Goal: Task Accomplishment & Management: Use online tool/utility

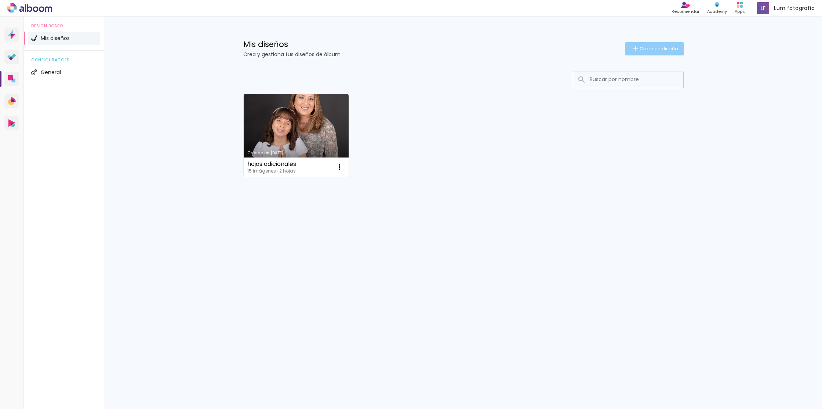
click at [662, 51] on span "Crear un diseño" at bounding box center [658, 48] width 39 height 5
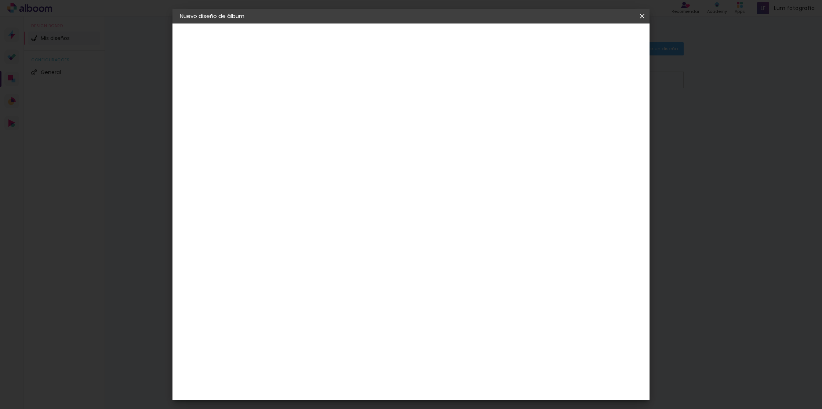
click at [300, 98] on input at bounding box center [300, 98] width 0 height 11
type input "[PERSON_NAME]"
type paper-input "[PERSON_NAME]"
click at [372, 41] on paper-button "Avanzar" at bounding box center [354, 39] width 35 height 12
click at [0, 0] on slot "Tamaño libre" at bounding box center [0, 0] width 0 height 0
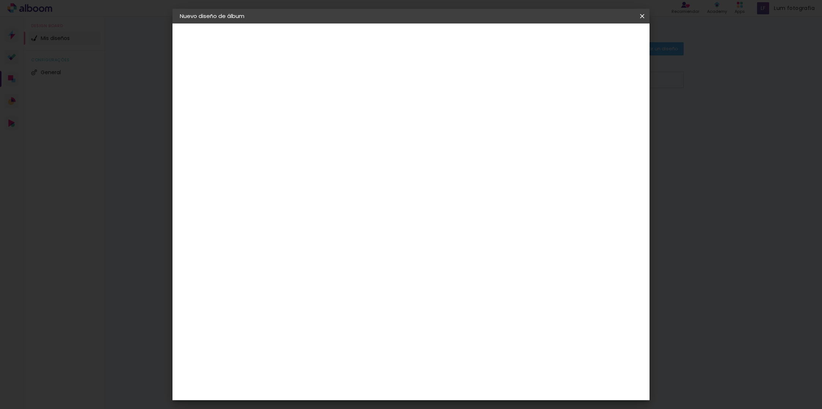
click at [404, 34] on paper-button "Avanzar" at bounding box center [385, 39] width 35 height 12
click at [282, 209] on input "30" at bounding box center [276, 209] width 19 height 11
type input "20,3"
type paper-input "20,3"
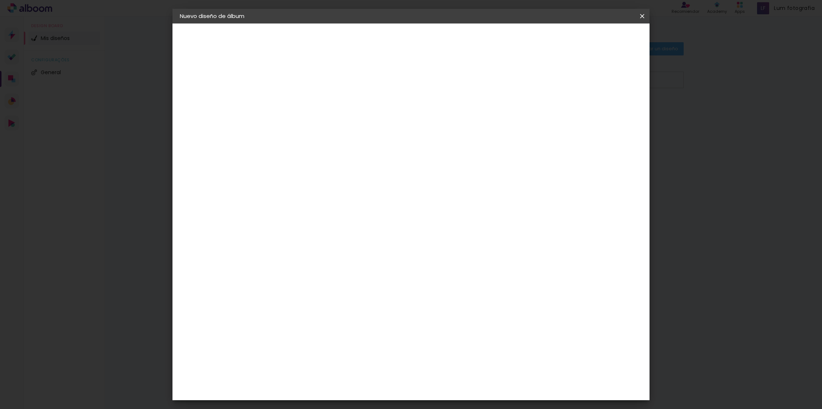
click at [464, 260] on div "cm" at bounding box center [468, 261] width 9 height 11
click at [382, 113] on span "30" at bounding box center [381, 114] width 12 height 11
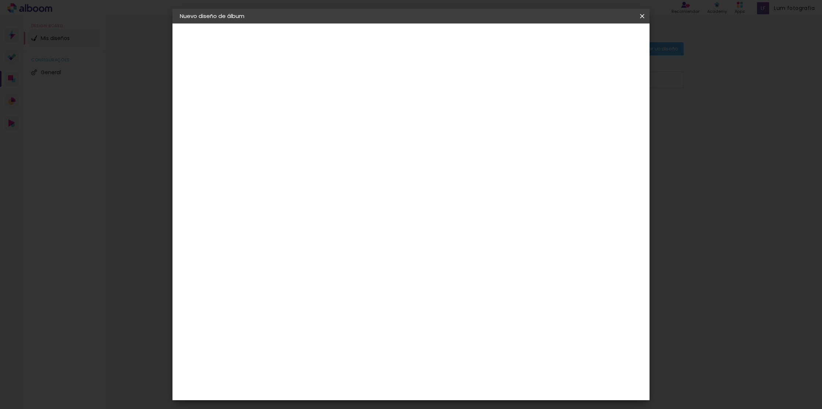
click at [382, 113] on span "30" at bounding box center [381, 114] width 12 height 11
click at [456, 263] on input "60" at bounding box center [454, 261] width 19 height 11
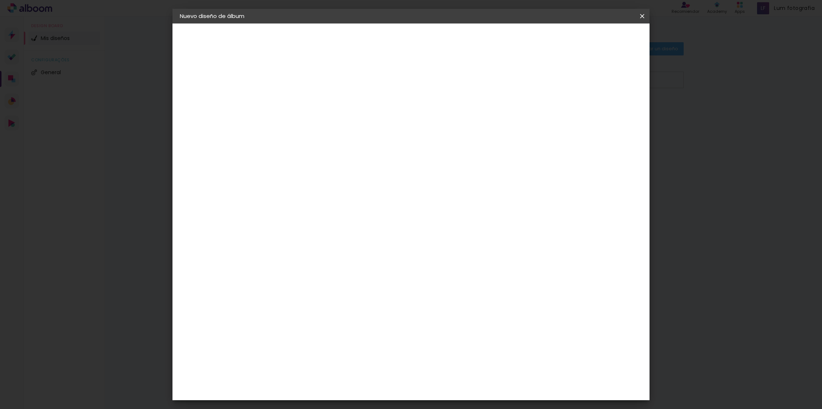
click at [456, 263] on input "60" at bounding box center [454, 261] width 19 height 11
type input "40"
type paper-input "40"
click at [602, 36] on span "Empezar diseño" at bounding box center [581, 38] width 41 height 5
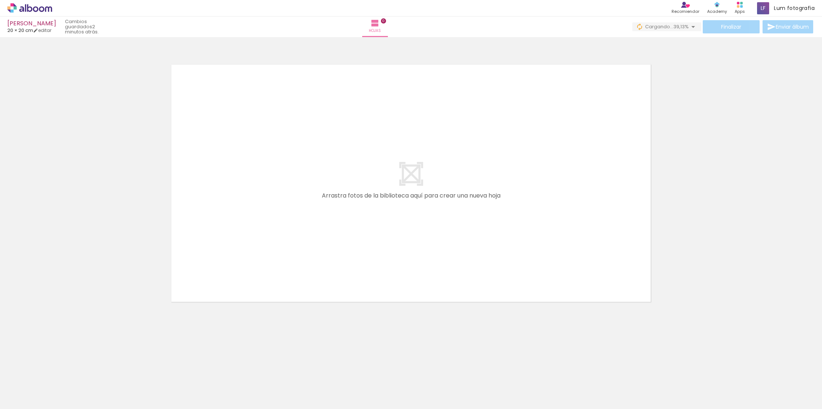
scroll to position [0, 186]
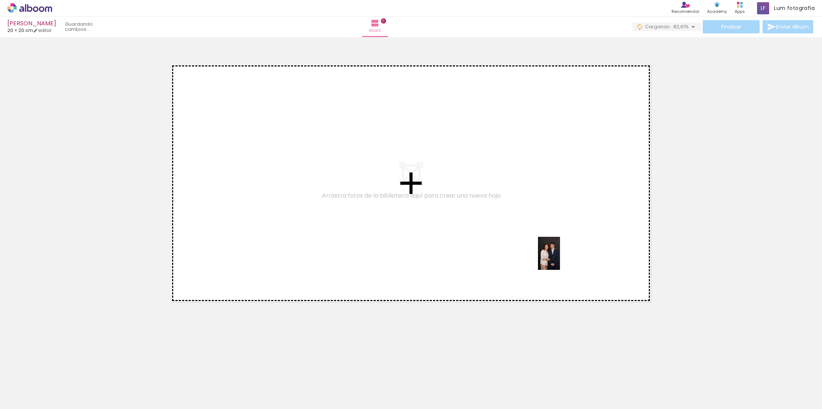
drag, startPoint x: 669, startPoint y: 387, endPoint x: 560, endPoint y: 259, distance: 168.1
click at [560, 259] on quentale-workspace at bounding box center [411, 204] width 822 height 409
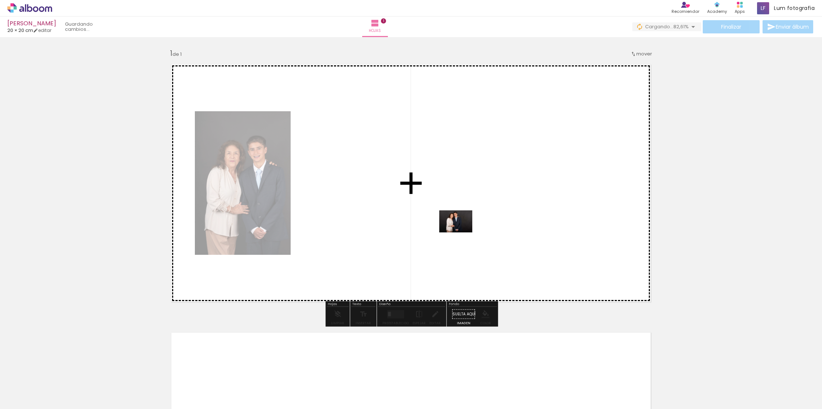
drag, startPoint x: 708, startPoint y: 388, endPoint x: 460, endPoint y: 232, distance: 292.6
click at [460, 232] on quentale-workspace at bounding box center [411, 204] width 822 height 409
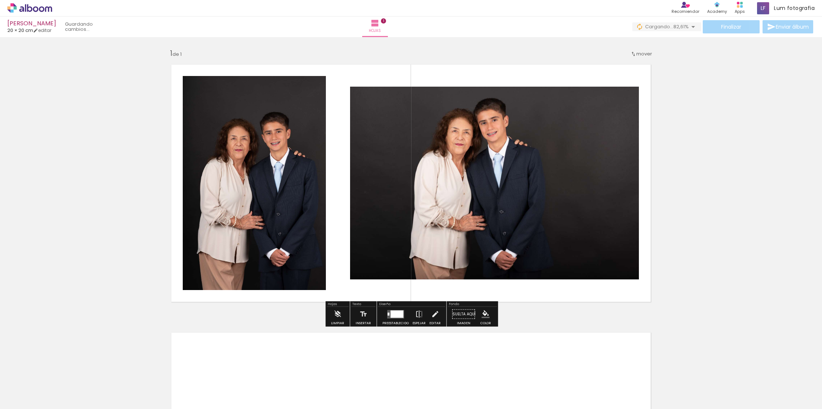
scroll to position [0, 0]
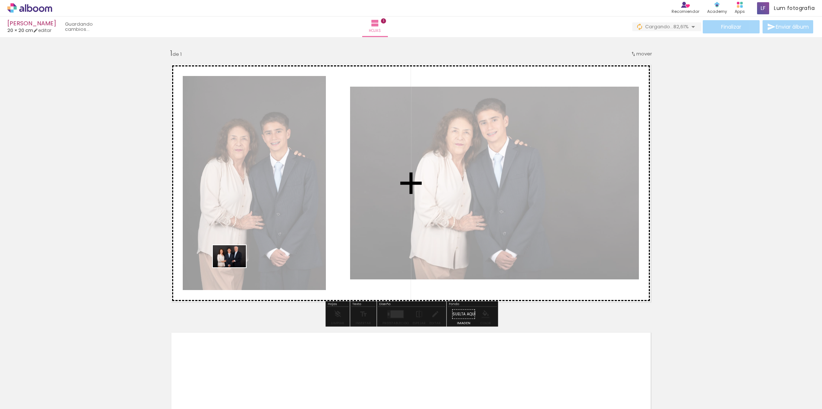
drag, startPoint x: 200, startPoint y: 382, endPoint x: 235, endPoint y: 267, distance: 120.0
click at [235, 267] on quentale-workspace at bounding box center [411, 204] width 822 height 409
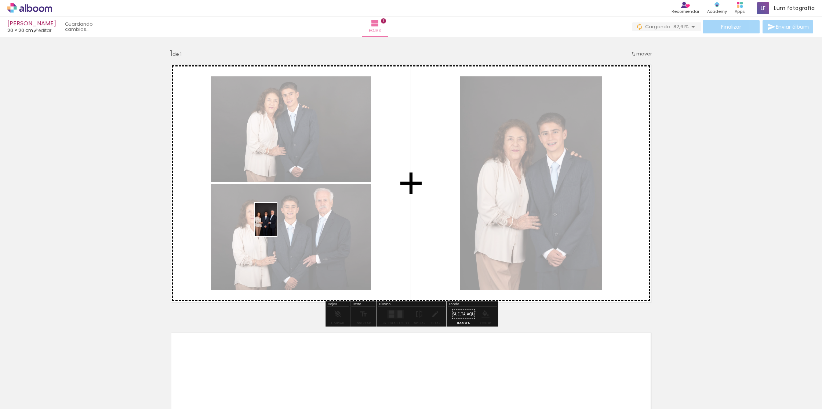
drag, startPoint x: 238, startPoint y: 385, endPoint x: 277, endPoint y: 225, distance: 164.8
click at [277, 225] on quentale-workspace at bounding box center [411, 204] width 822 height 409
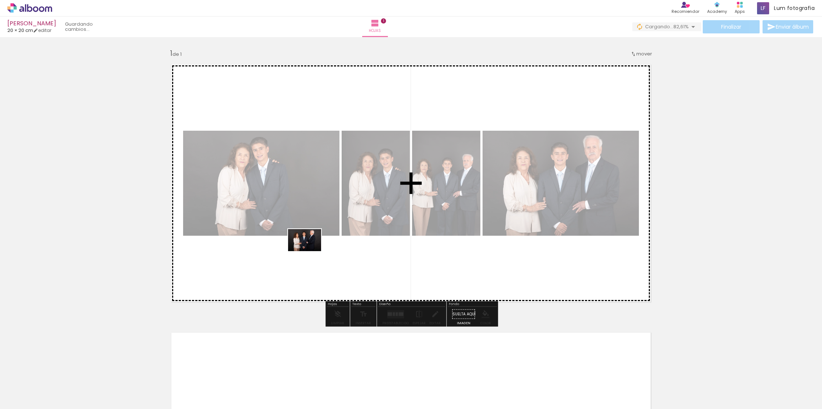
drag, startPoint x: 290, startPoint y: 361, endPoint x: 310, endPoint y: 248, distance: 115.1
click at [310, 248] on quentale-workspace at bounding box center [411, 204] width 822 height 409
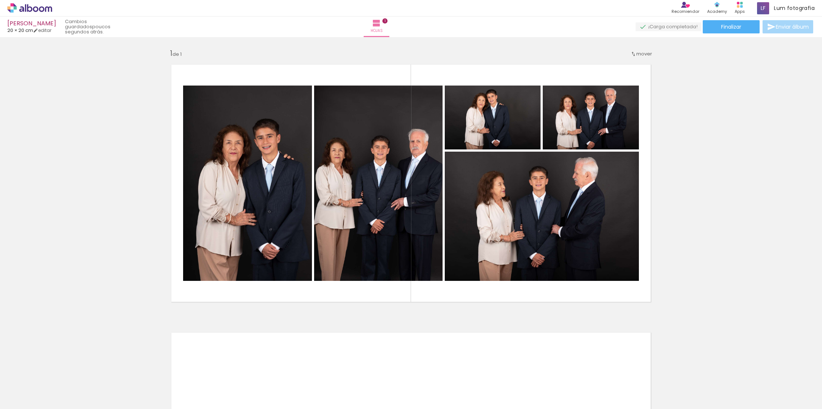
scroll to position [0, 186]
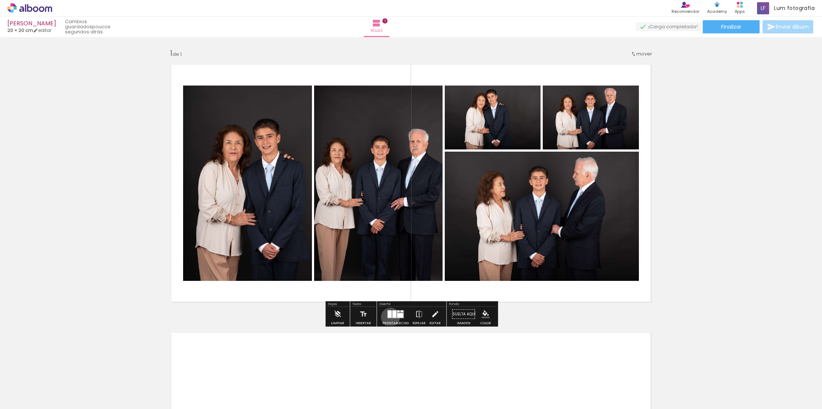
click at [388, 317] on div at bounding box center [389, 313] width 4 height 7
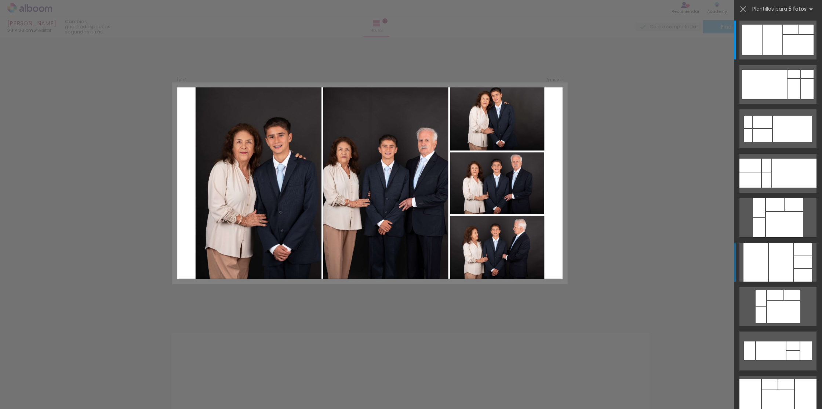
scroll to position [4, 0]
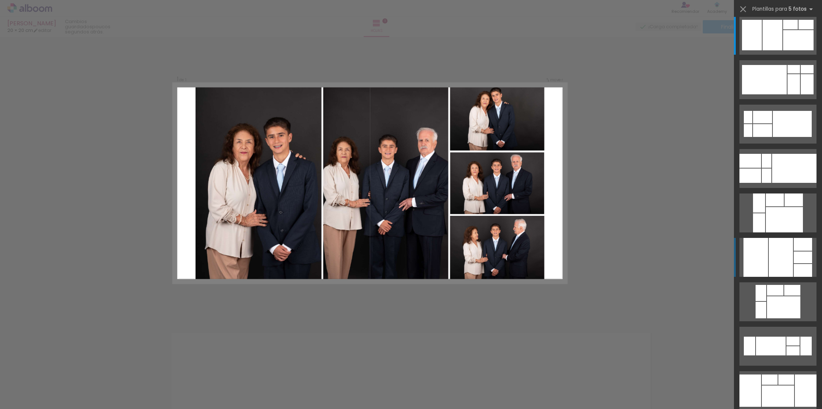
click at [778, 256] on div at bounding box center [781, 257] width 24 height 39
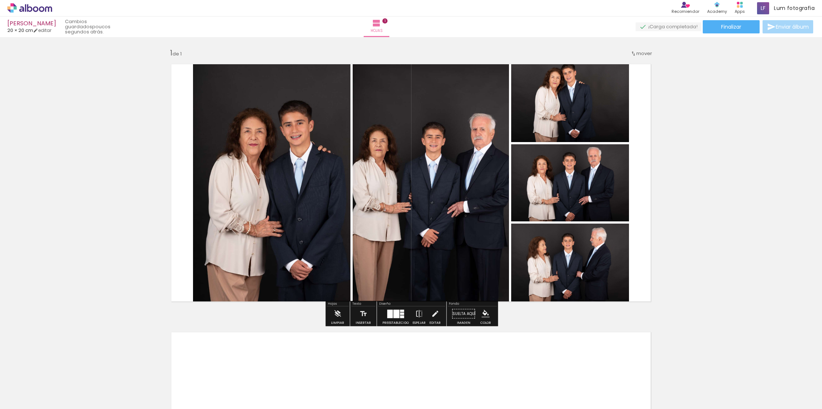
scroll to position [1, 0]
click at [587, 90] on quentale-photo at bounding box center [570, 100] width 118 height 84
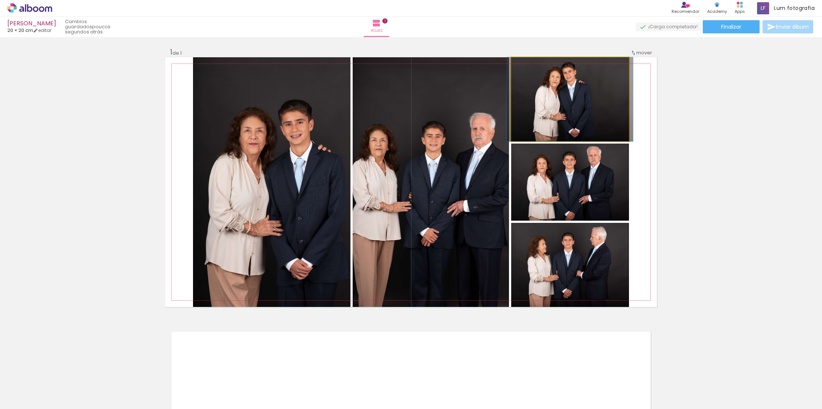
click at [585, 91] on quentale-photo at bounding box center [570, 99] width 118 height 84
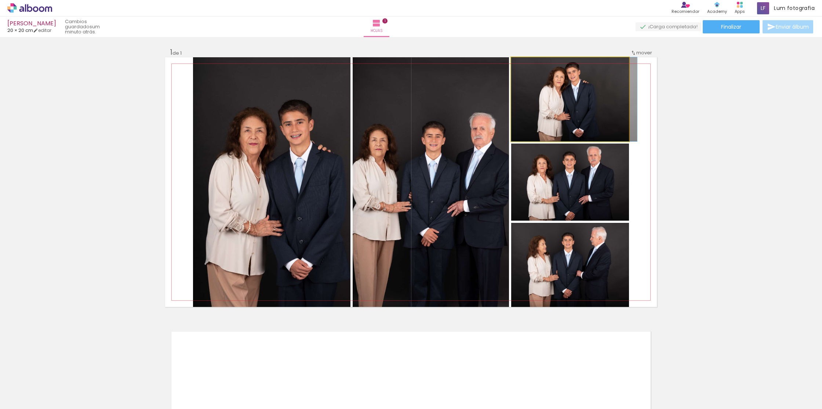
drag, startPoint x: 585, startPoint y: 91, endPoint x: 591, endPoint y: 99, distance: 10.6
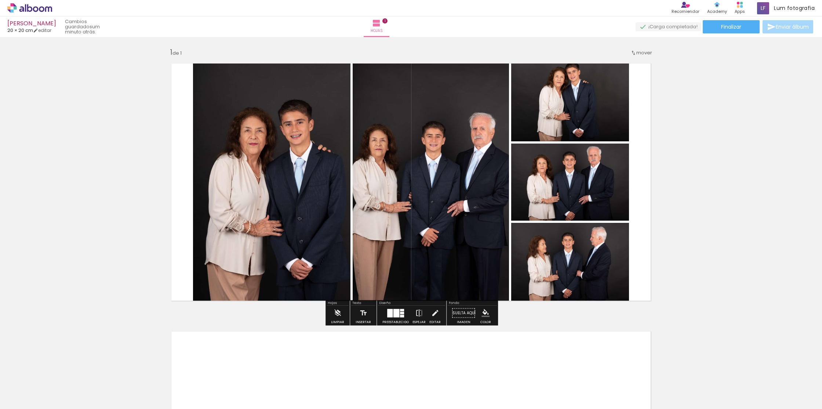
click at [601, 110] on quentale-photo at bounding box center [570, 99] width 118 height 84
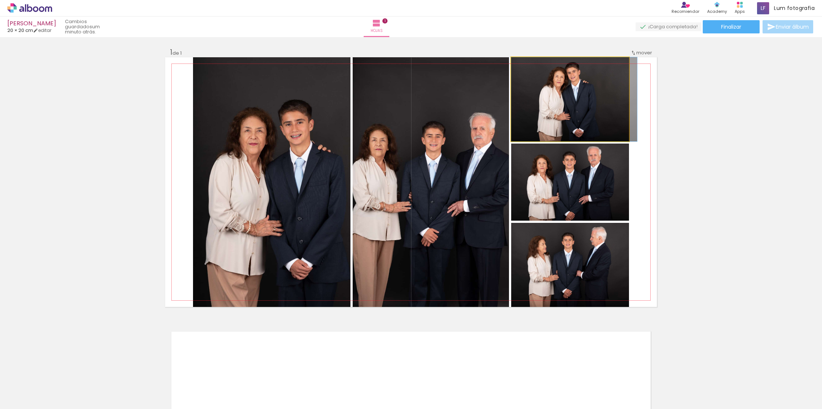
click at [604, 111] on quentale-photo at bounding box center [570, 99] width 118 height 84
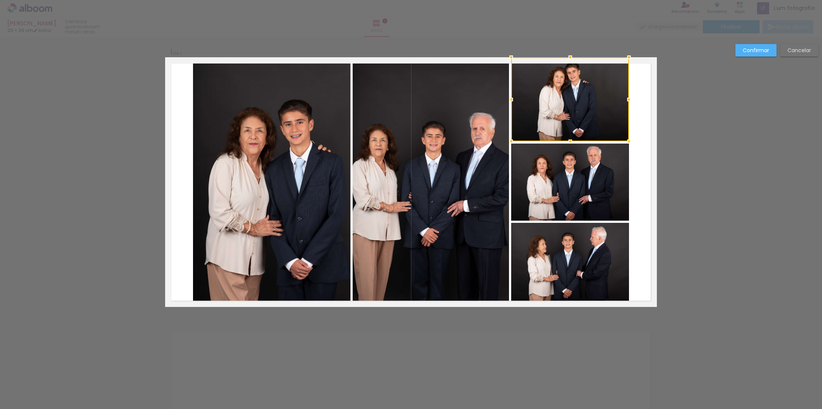
scroll to position [0, 0]
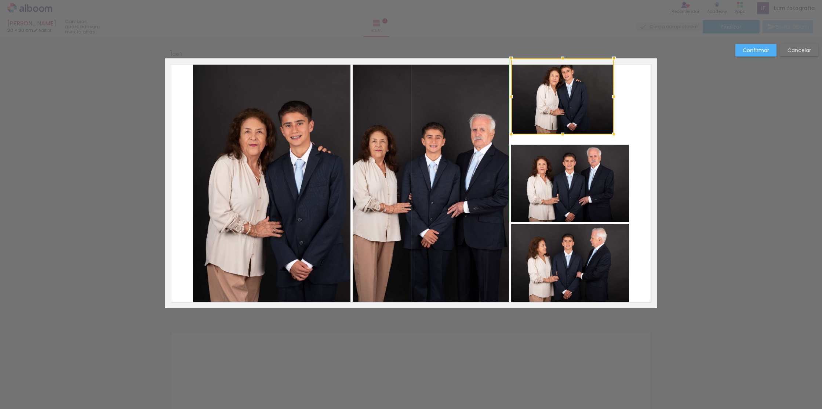
drag, startPoint x: 629, startPoint y: 142, endPoint x: 614, endPoint y: 135, distance: 16.6
click at [614, 135] on div at bounding box center [613, 134] width 15 height 15
click at [813, 49] on paper-button "Cancelar" at bounding box center [799, 50] width 38 height 12
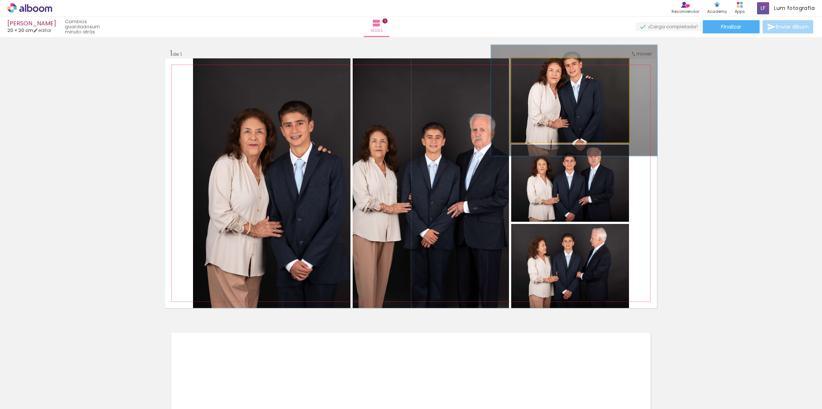
drag, startPoint x: 528, startPoint y: 67, endPoint x: 536, endPoint y: 68, distance: 8.1
type paper-slider "132"
click at [536, 68] on div at bounding box center [536, 66] width 7 height 7
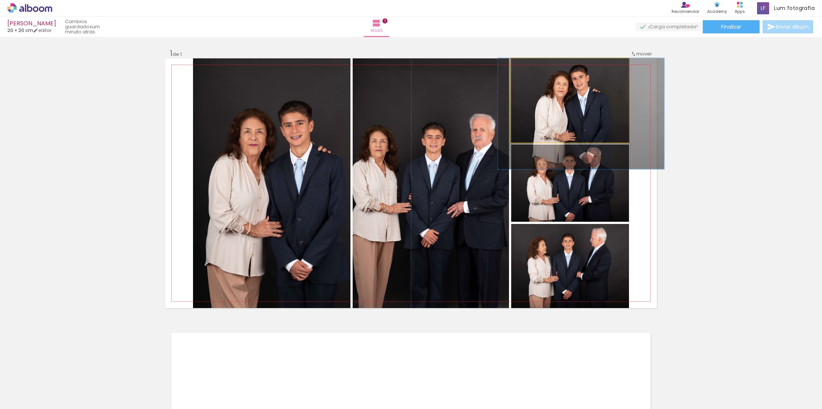
drag, startPoint x: 590, startPoint y: 96, endPoint x: 597, endPoint y: 123, distance: 27.7
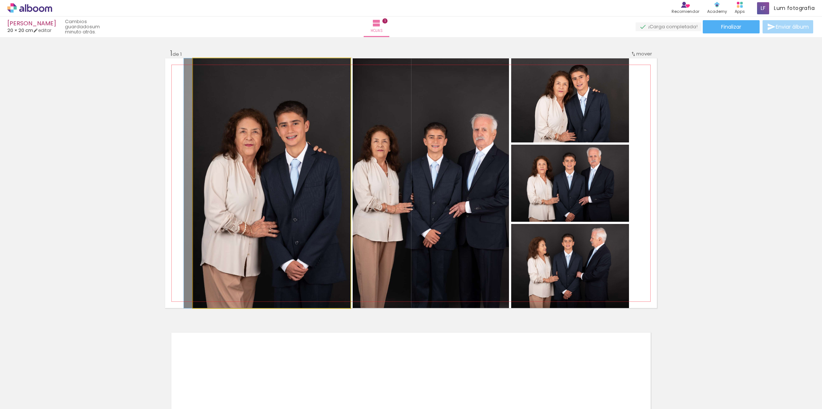
drag, startPoint x: 269, startPoint y: 160, endPoint x: 258, endPoint y: 161, distance: 11.0
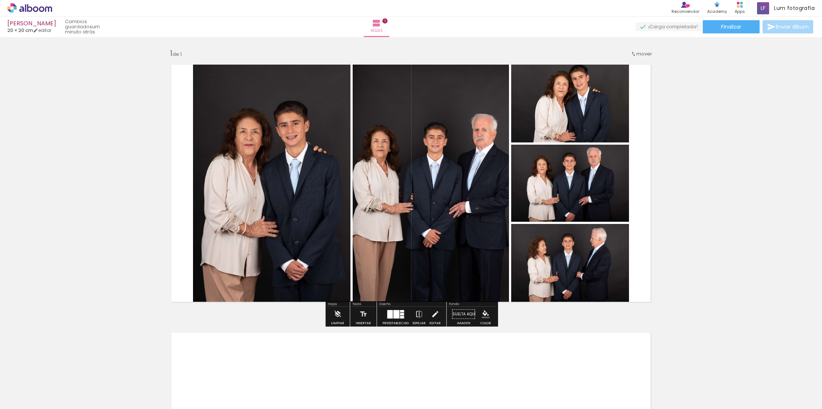
click at [727, 188] on div "Insertar hoja 1 de 1" at bounding box center [411, 308] width 822 height 536
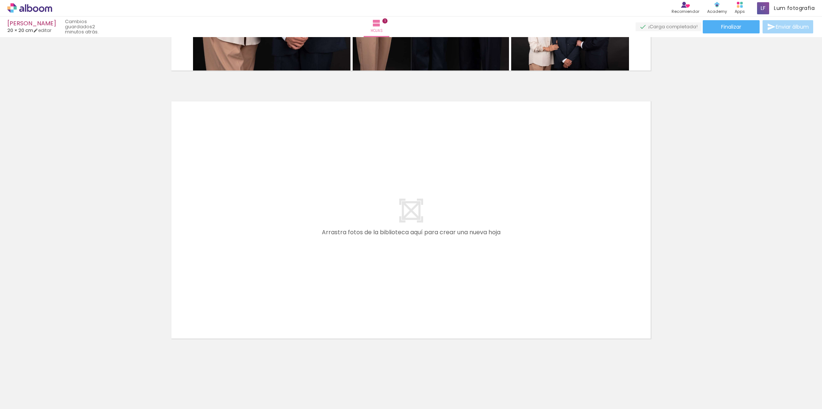
scroll to position [238, 0]
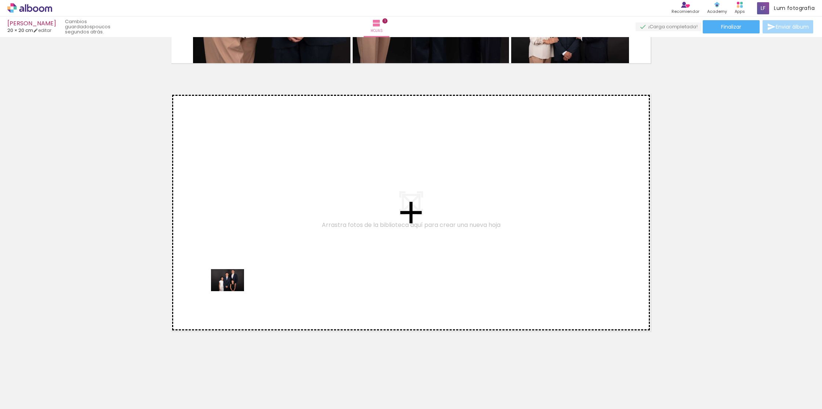
drag, startPoint x: 132, startPoint y: 384, endPoint x: 233, endPoint y: 291, distance: 138.4
click at [233, 291] on quentale-workspace at bounding box center [411, 204] width 822 height 409
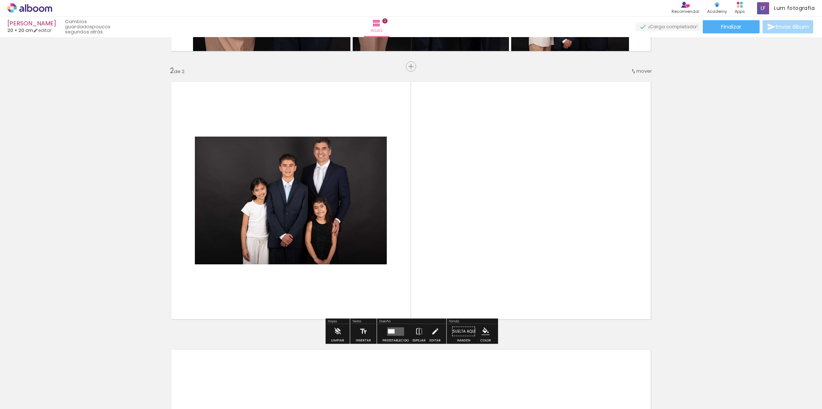
scroll to position [251, 0]
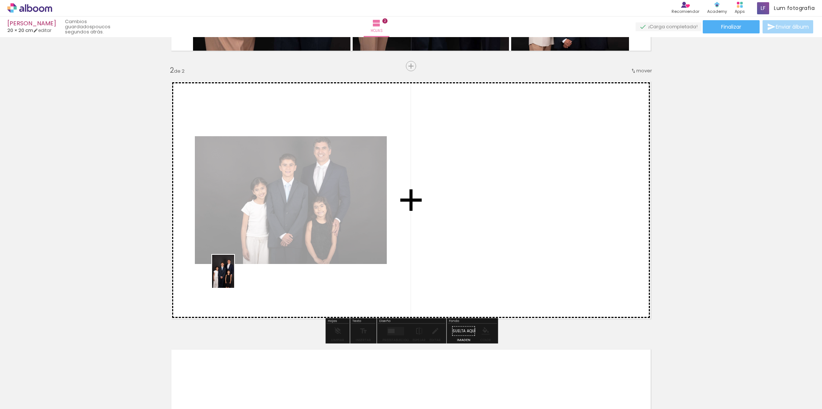
drag, startPoint x: 180, startPoint y: 386, endPoint x: 234, endPoint y: 277, distance: 121.7
click at [234, 277] on quentale-workspace at bounding box center [411, 204] width 822 height 409
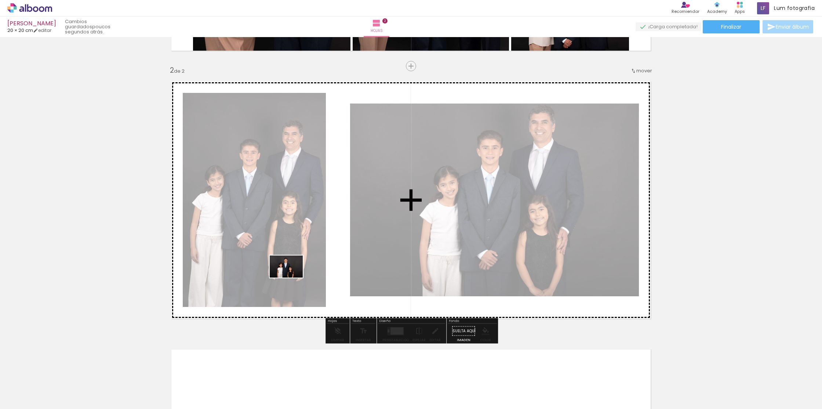
drag, startPoint x: 294, startPoint y: 387, endPoint x: 292, endPoint y: 277, distance: 110.1
click at [292, 277] on quentale-workspace at bounding box center [411, 204] width 822 height 409
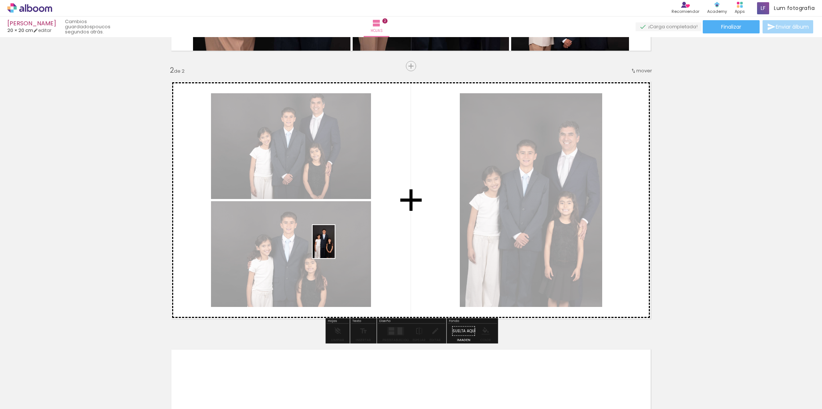
drag, startPoint x: 341, startPoint y: 384, endPoint x: 334, endPoint y: 247, distance: 137.4
click at [334, 247] on quentale-workspace at bounding box center [411, 204] width 822 height 409
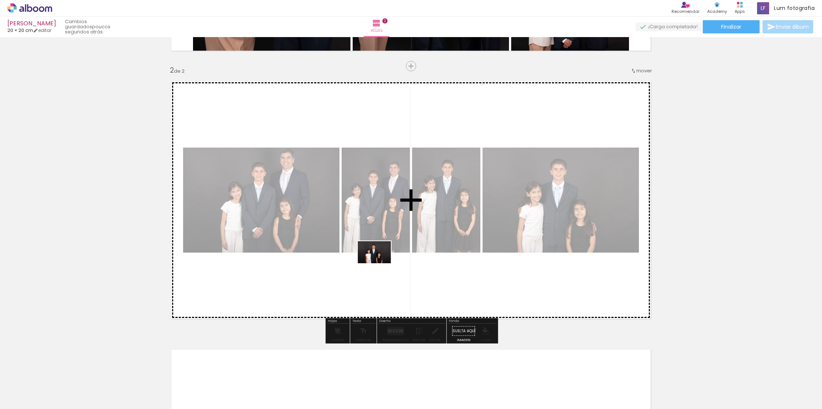
drag, startPoint x: 386, startPoint y: 388, endPoint x: 380, endPoint y: 263, distance: 124.9
click at [380, 263] on quentale-workspace at bounding box center [411, 204] width 822 height 409
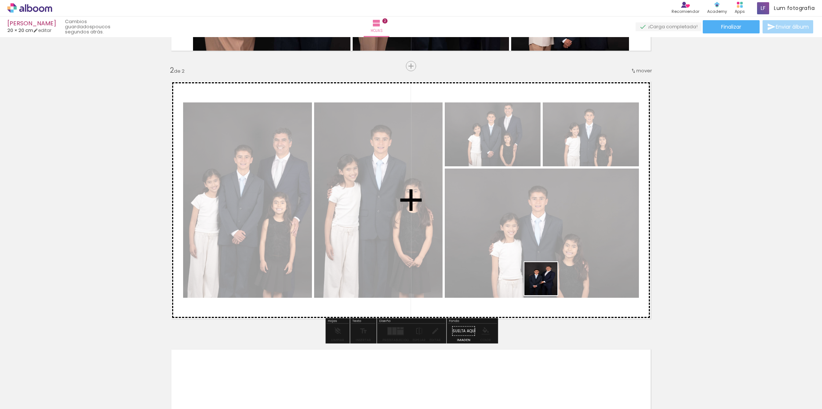
drag, startPoint x: 581, startPoint y: 387, endPoint x: 546, endPoint y: 282, distance: 110.7
click at [545, 282] on quentale-workspace at bounding box center [411, 204] width 822 height 409
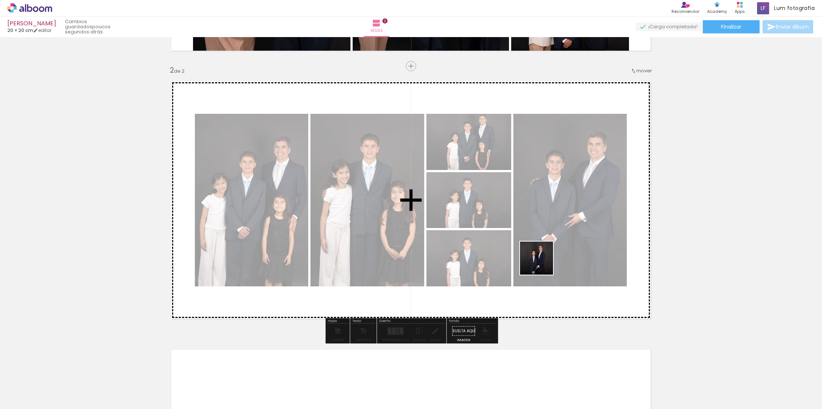
drag, startPoint x: 619, startPoint y: 380, endPoint x: 529, endPoint y: 245, distance: 162.7
click at [529, 245] on quentale-workspace at bounding box center [411, 204] width 822 height 409
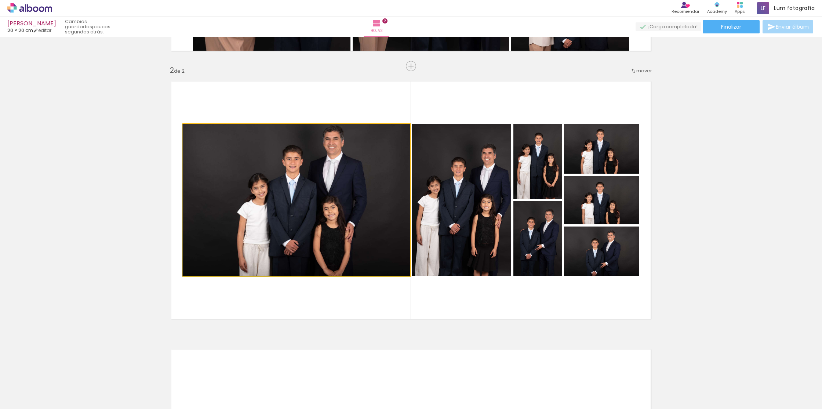
drag, startPoint x: 330, startPoint y: 177, endPoint x: 328, endPoint y: 185, distance: 7.8
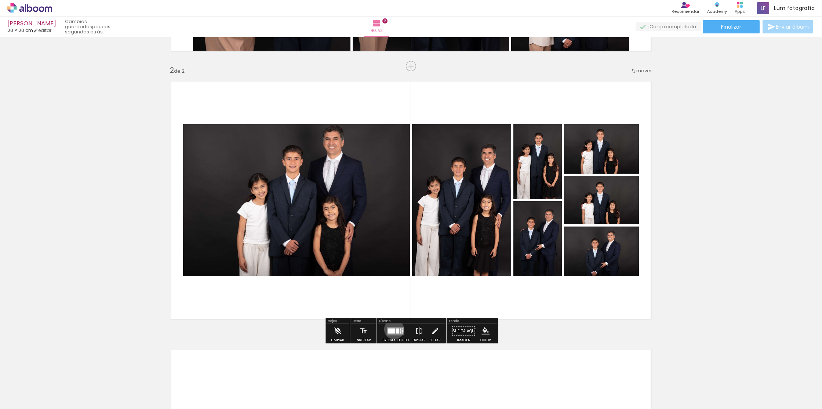
click at [392, 329] on div at bounding box center [390, 330] width 7 height 5
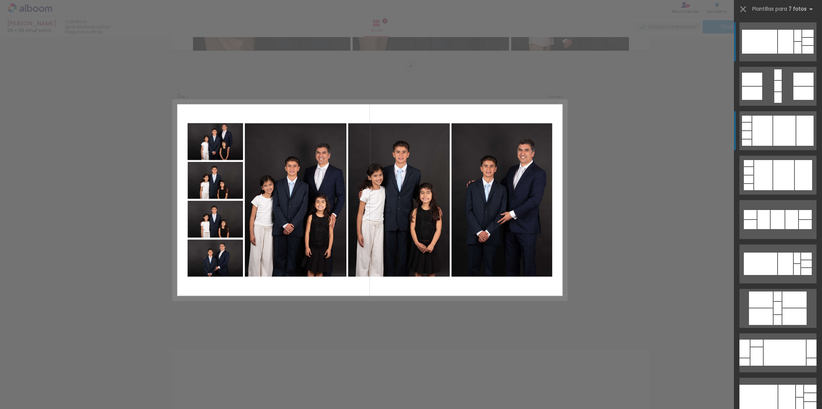
click at [765, 138] on div at bounding box center [762, 131] width 20 height 30
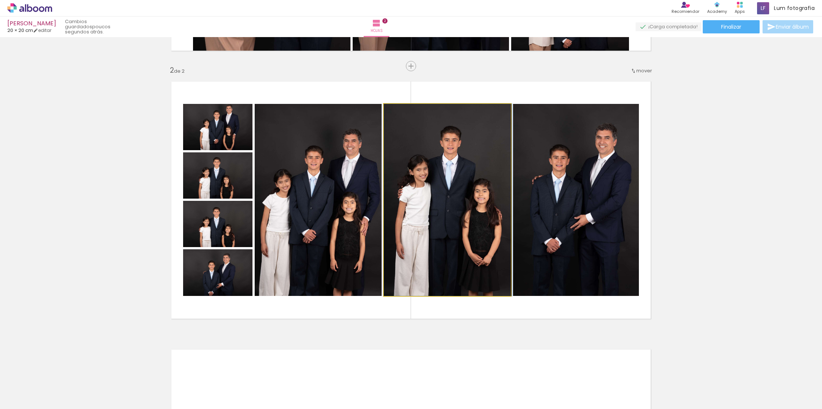
drag, startPoint x: 436, startPoint y: 182, endPoint x: 441, endPoint y: 182, distance: 4.8
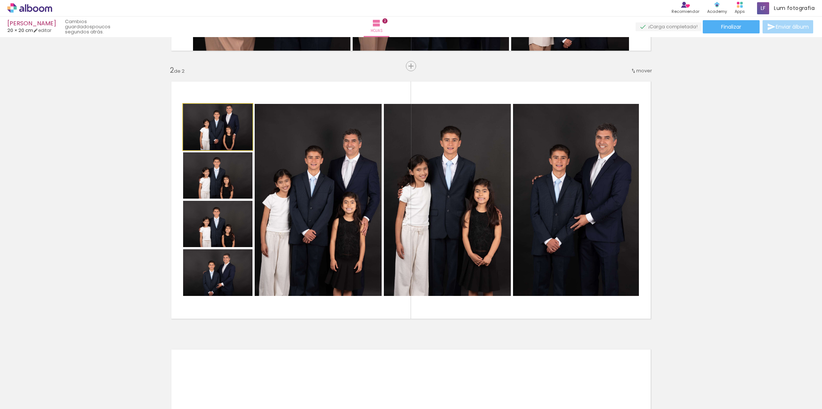
drag, startPoint x: 220, startPoint y: 127, endPoint x: 220, endPoint y: 131, distance: 4.1
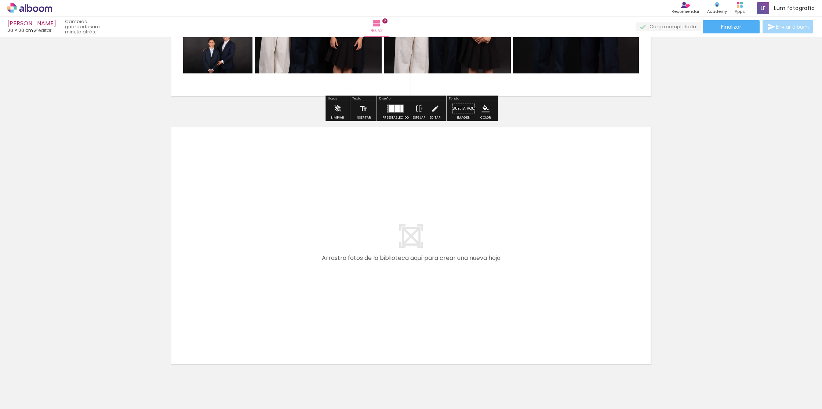
scroll to position [506, 0]
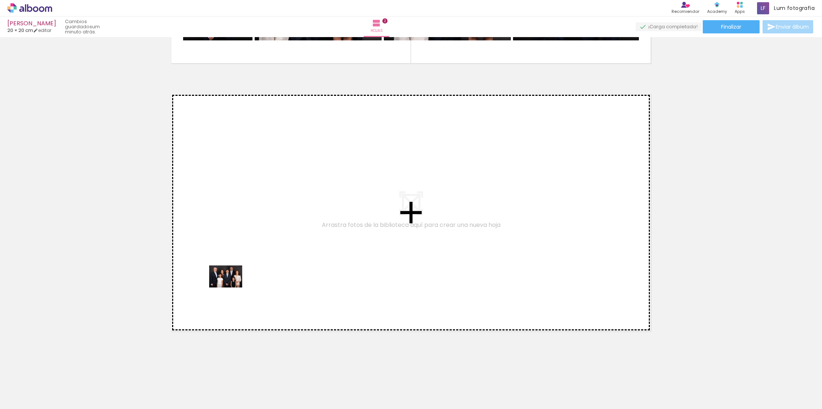
drag, startPoint x: 220, startPoint y: 384, endPoint x: 231, endPoint y: 287, distance: 97.1
click at [231, 287] on quentale-workspace at bounding box center [411, 204] width 822 height 409
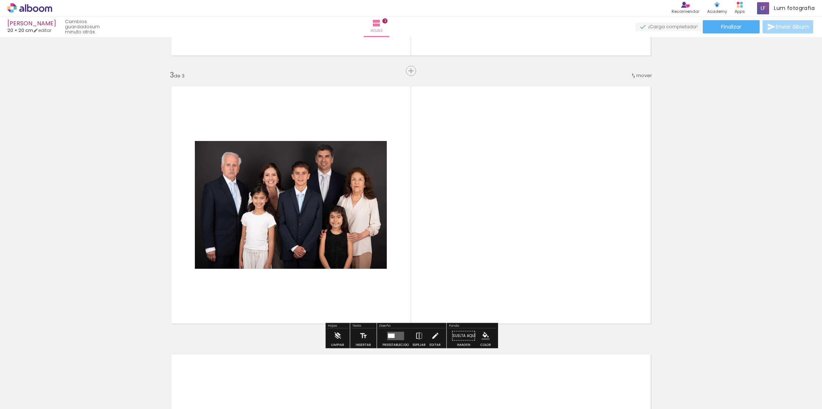
scroll to position [519, 0]
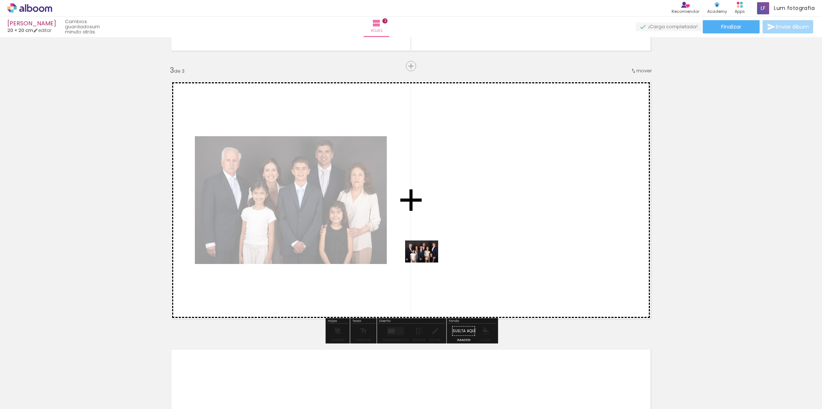
drag, startPoint x: 265, startPoint y: 384, endPoint x: 427, endPoint y: 262, distance: 202.6
click at [427, 262] on quentale-workspace at bounding box center [411, 204] width 822 height 409
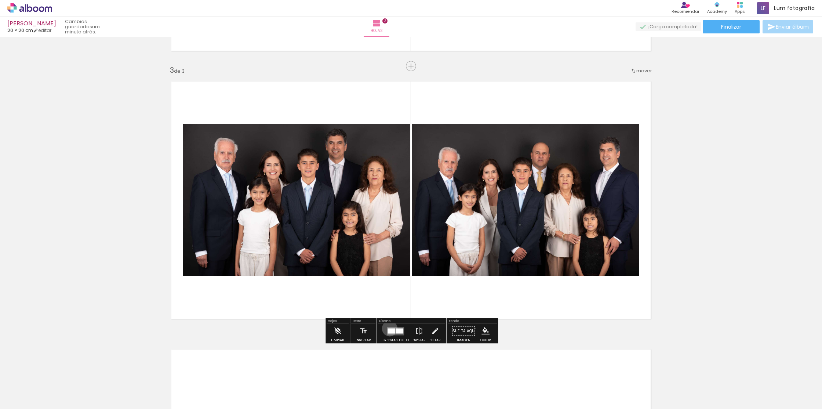
click at [388, 328] on div at bounding box center [390, 330] width 7 height 5
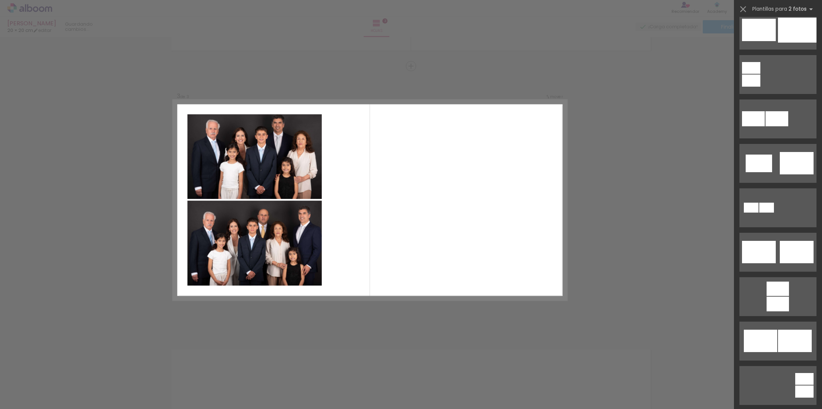
scroll to position [0, 0]
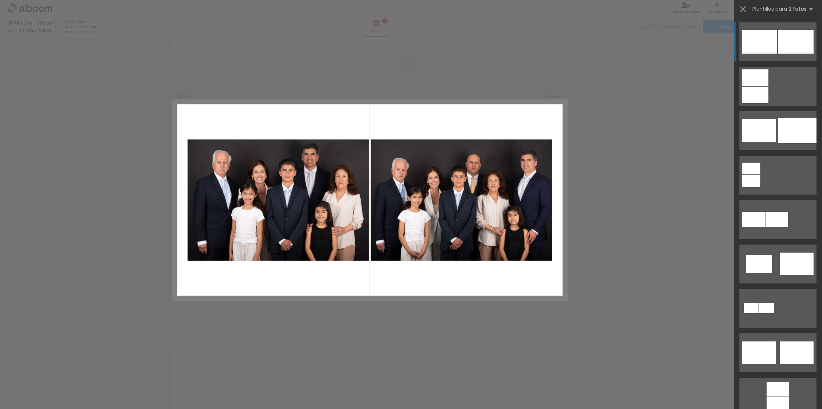
click at [768, 46] on div at bounding box center [759, 42] width 35 height 24
click at [766, 41] on div at bounding box center [759, 42] width 35 height 24
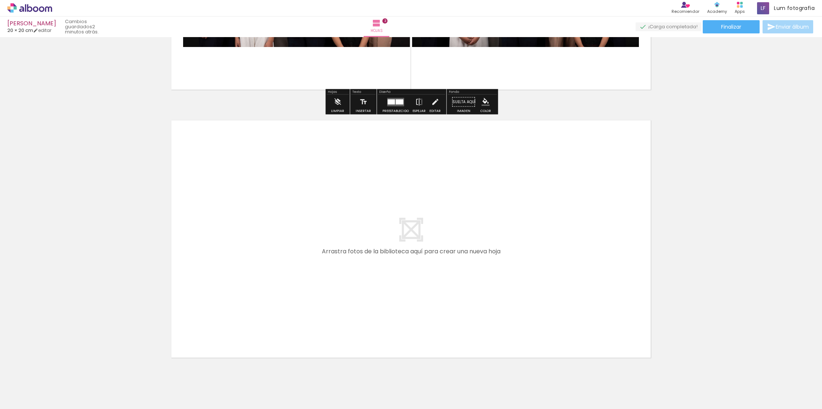
scroll to position [774, 0]
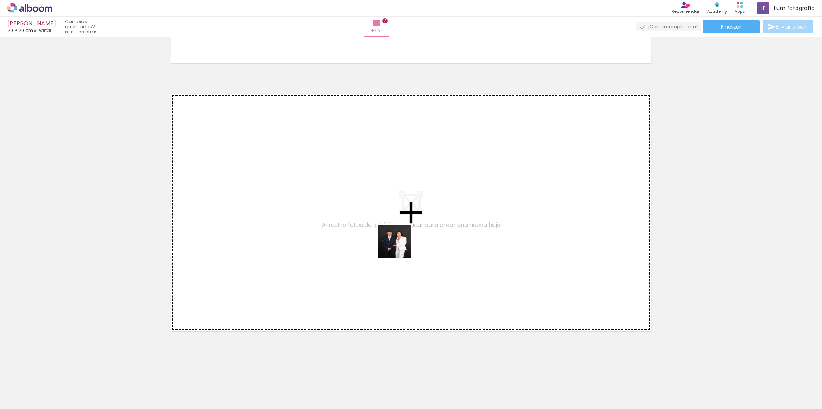
drag, startPoint x: 424, startPoint y: 376, endPoint x: 400, endPoint y: 247, distance: 131.0
click at [400, 247] on quentale-workspace at bounding box center [411, 204] width 822 height 409
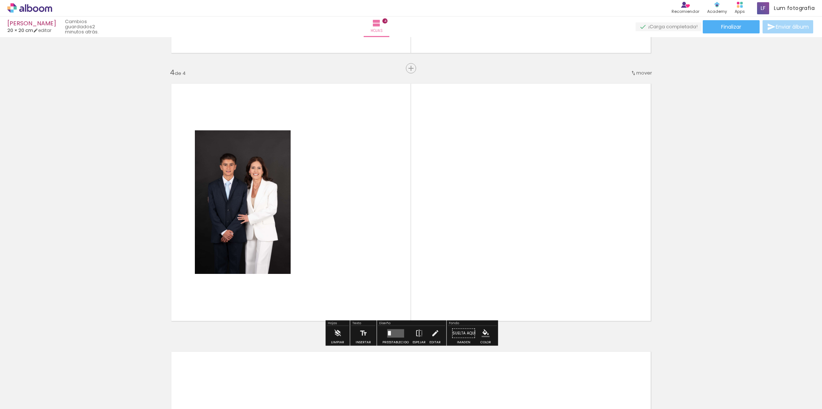
scroll to position [787, 0]
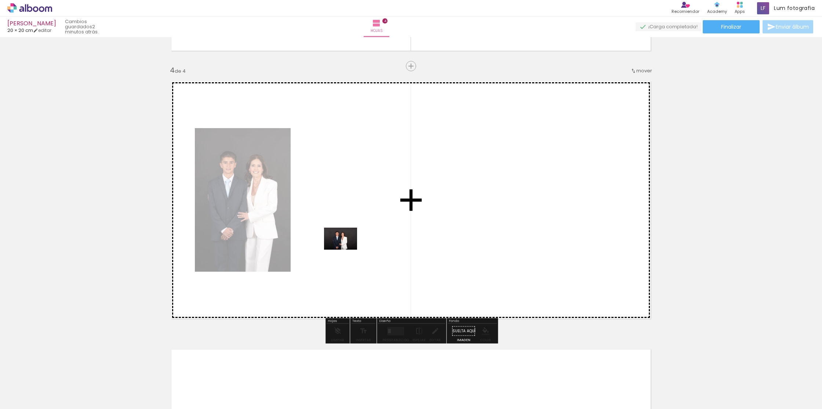
drag, startPoint x: 455, startPoint y: 384, endPoint x: 346, endPoint y: 249, distance: 173.2
click at [346, 249] on quentale-workspace at bounding box center [411, 204] width 822 height 409
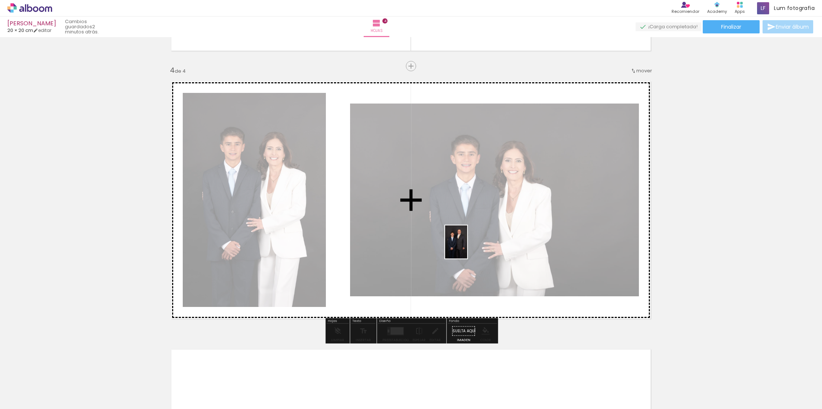
drag, startPoint x: 506, startPoint y: 384, endPoint x: 467, endPoint y: 247, distance: 142.4
click at [467, 247] on quentale-workspace at bounding box center [411, 204] width 822 height 409
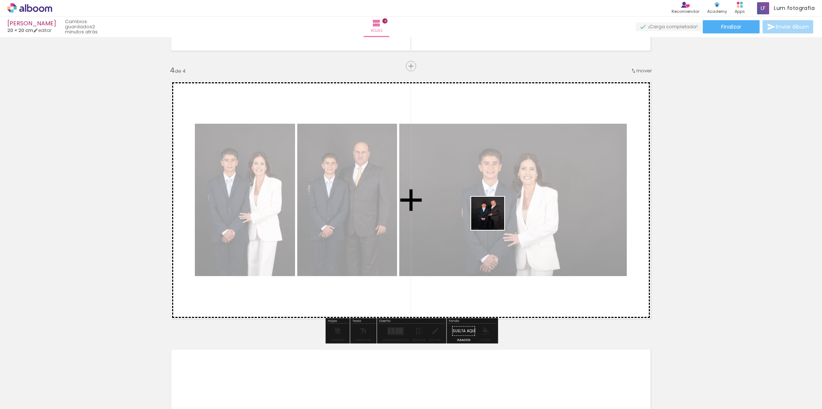
drag, startPoint x: 549, startPoint y: 386, endPoint x: 492, endPoint y: 216, distance: 178.6
click at [492, 216] on quentale-workspace at bounding box center [411, 204] width 822 height 409
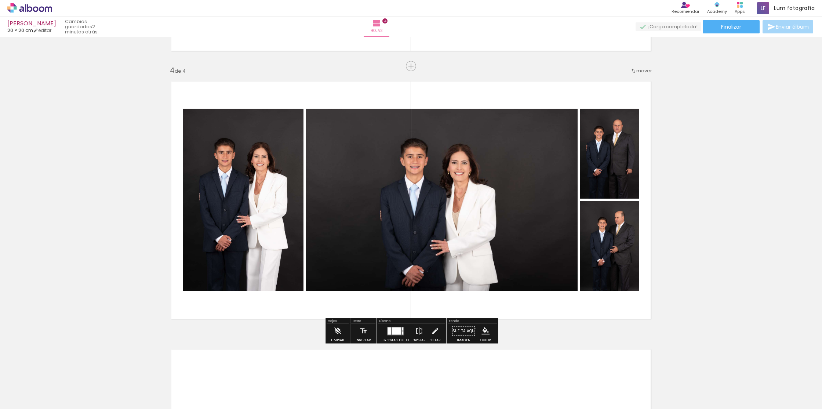
click at [392, 328] on div at bounding box center [396, 330] width 9 height 7
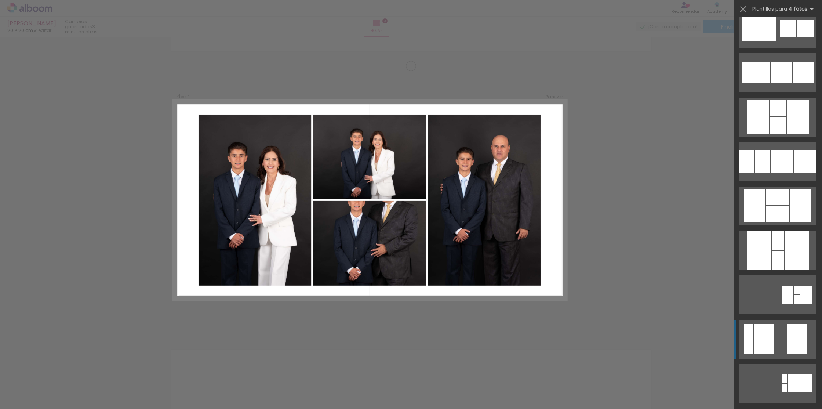
scroll to position [3230, 0]
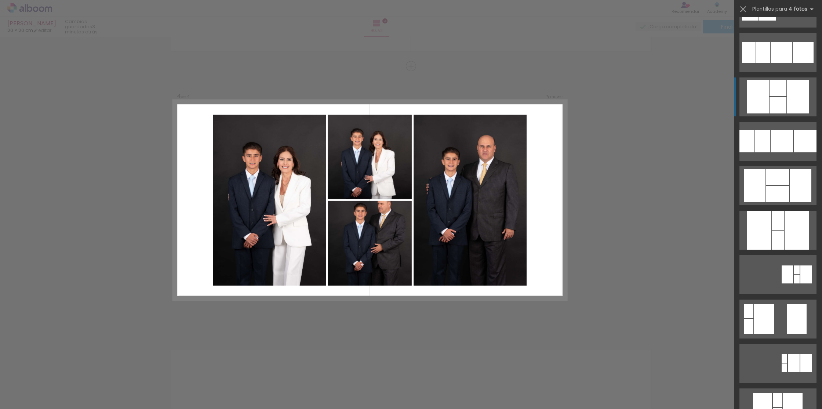
click at [774, 106] on div at bounding box center [777, 105] width 17 height 17
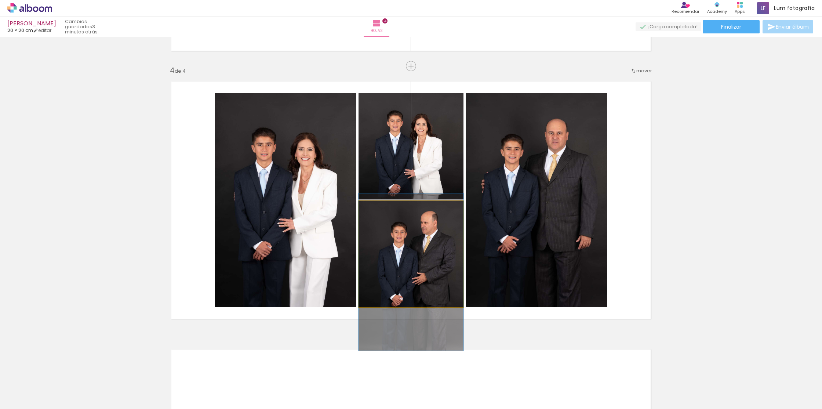
drag, startPoint x: 447, startPoint y: 231, endPoint x: 446, endPoint y: 249, distance: 18.0
click at [446, 249] on div at bounding box center [410, 271] width 105 height 157
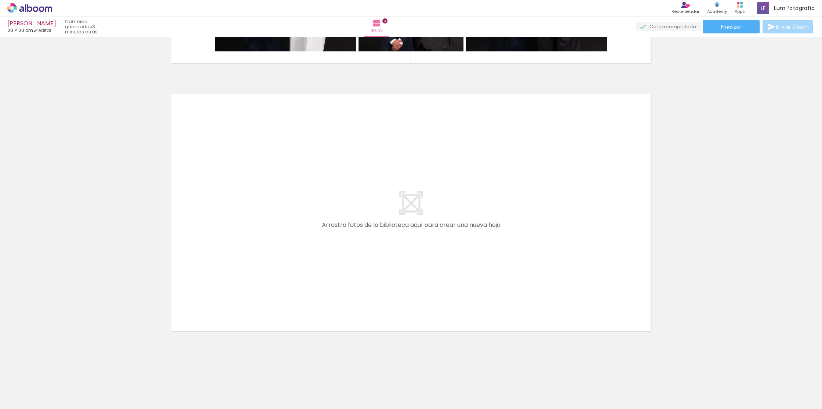
scroll to position [0, 186]
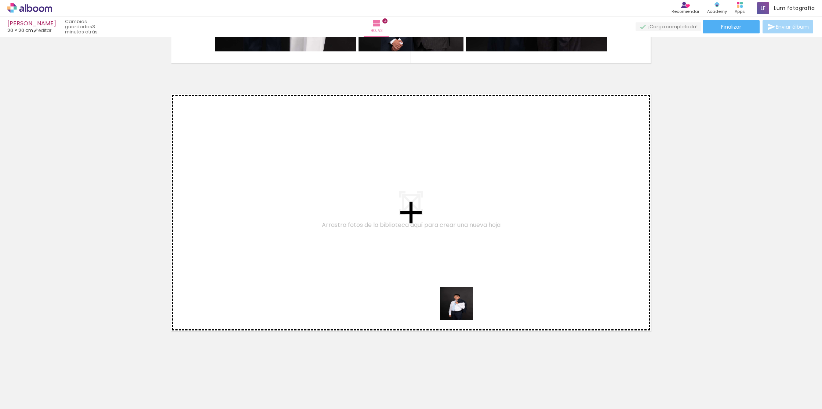
drag, startPoint x: 758, startPoint y: 390, endPoint x: 458, endPoint y: 306, distance: 311.9
click at [458, 306] on quentale-workspace at bounding box center [411, 204] width 822 height 409
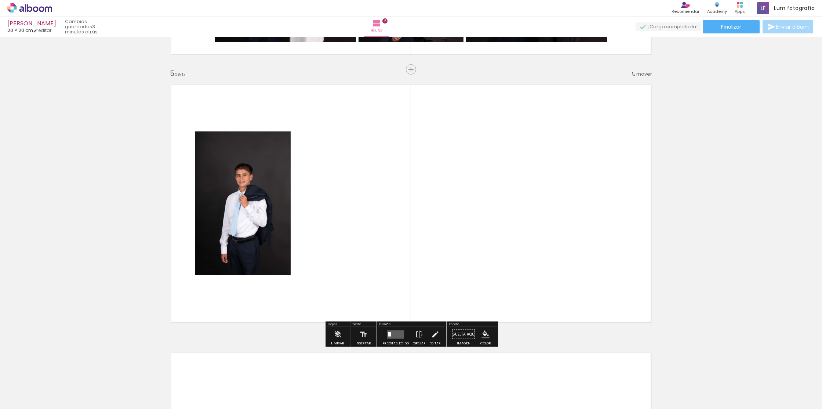
scroll to position [1054, 0]
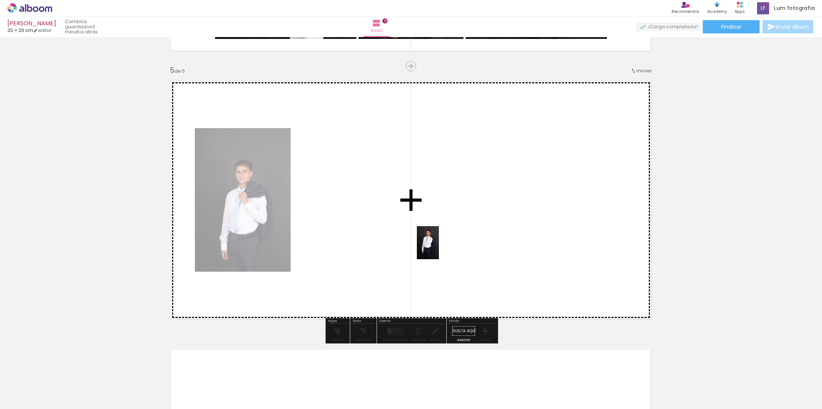
drag, startPoint x: 801, startPoint y: 375, endPoint x: 383, endPoint y: 236, distance: 440.5
click at [383, 236] on quentale-workspace at bounding box center [411, 204] width 822 height 409
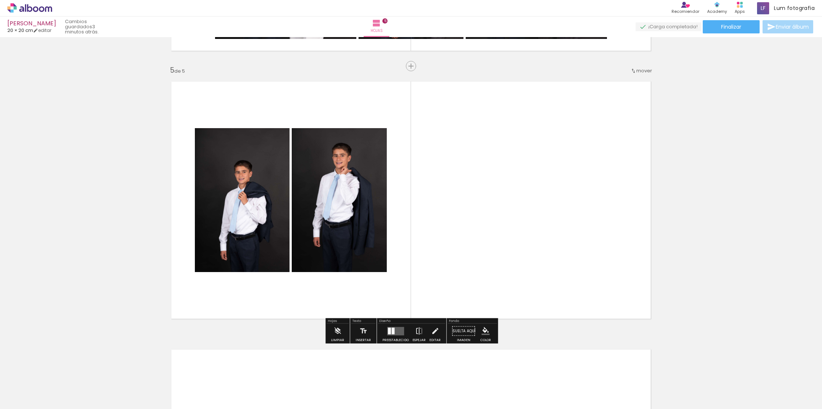
scroll to position [0, 0]
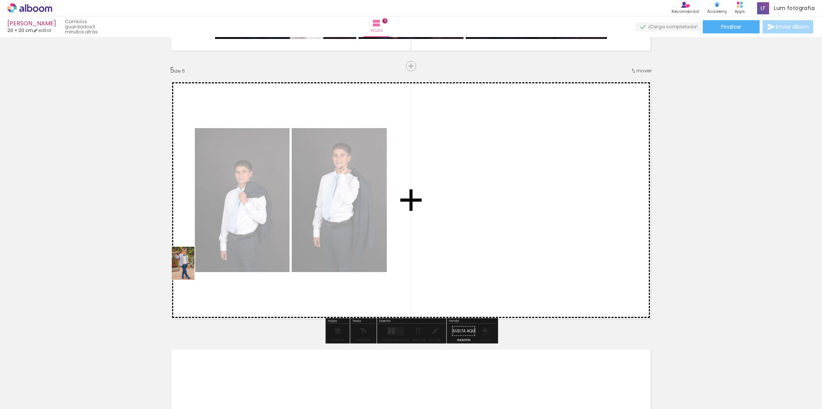
drag, startPoint x: 76, startPoint y: 387, endPoint x: 194, endPoint y: 269, distance: 166.8
click at [194, 269] on quentale-workspace at bounding box center [411, 204] width 822 height 409
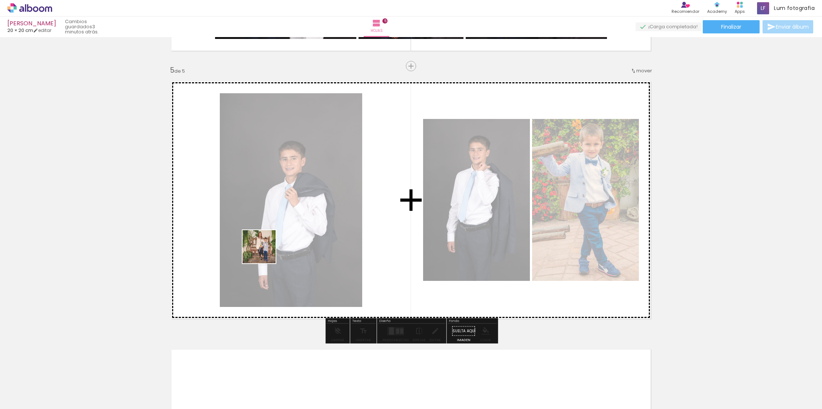
drag, startPoint x: 121, startPoint y: 386, endPoint x: 170, endPoint y: 380, distance: 48.8
click at [266, 251] on quentale-workspace at bounding box center [411, 204] width 822 height 409
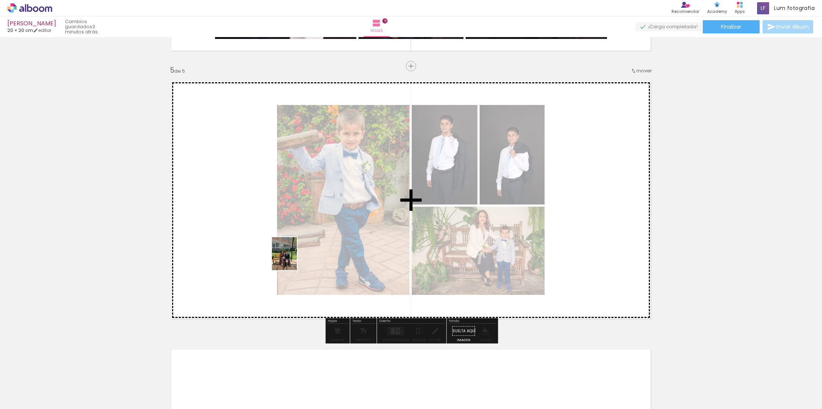
drag, startPoint x: 166, startPoint y: 378, endPoint x: 295, endPoint y: 259, distance: 175.5
click at [295, 259] on quentale-workspace at bounding box center [411, 204] width 822 height 409
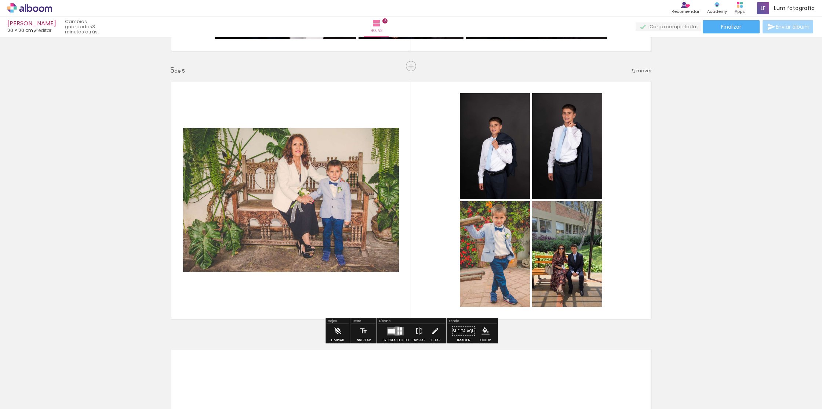
click at [395, 331] on quentale-layouter at bounding box center [395, 330] width 17 height 8
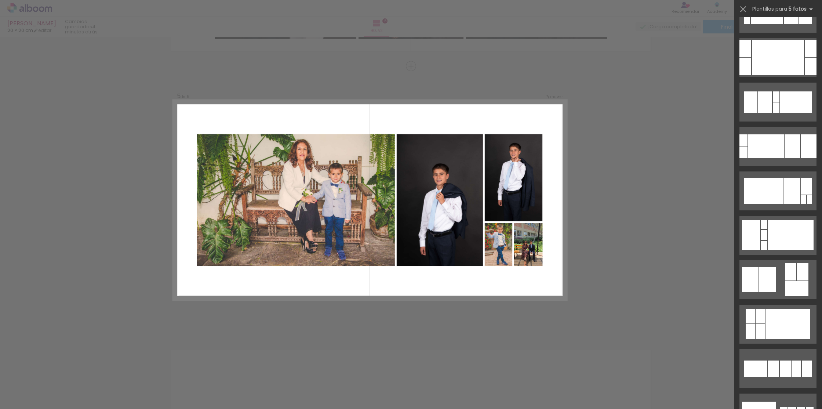
scroll to position [119, 0]
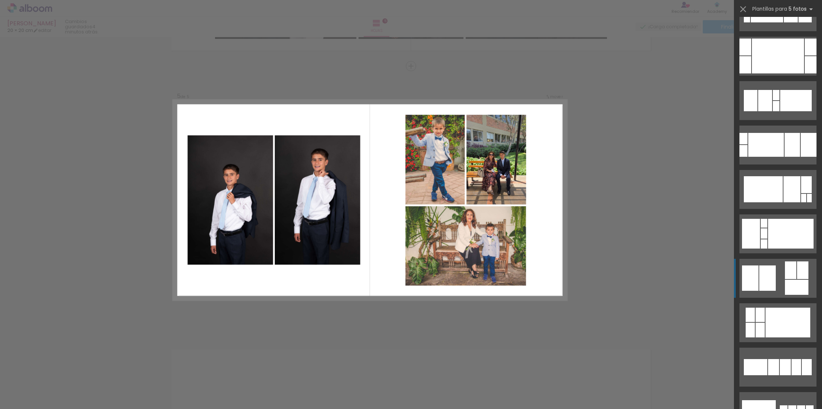
click at [760, 274] on div at bounding box center [767, 277] width 17 height 25
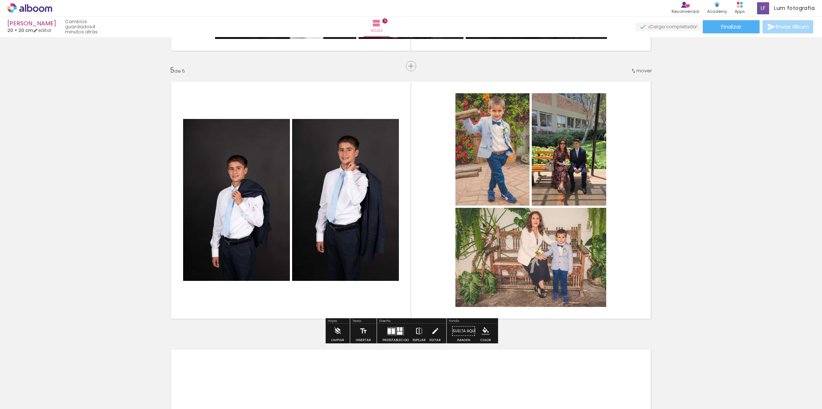
click at [416, 333] on iron-icon at bounding box center [419, 331] width 8 height 15
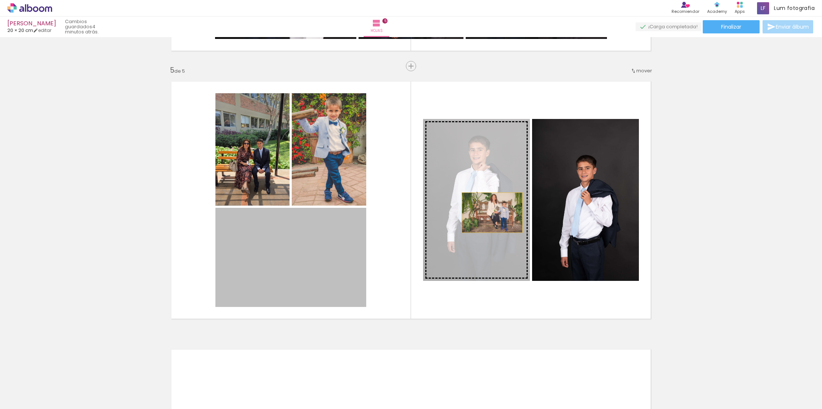
drag, startPoint x: 346, startPoint y: 247, endPoint x: 492, endPoint y: 212, distance: 150.4
click at [0, 0] on slot at bounding box center [0, 0] width 0 height 0
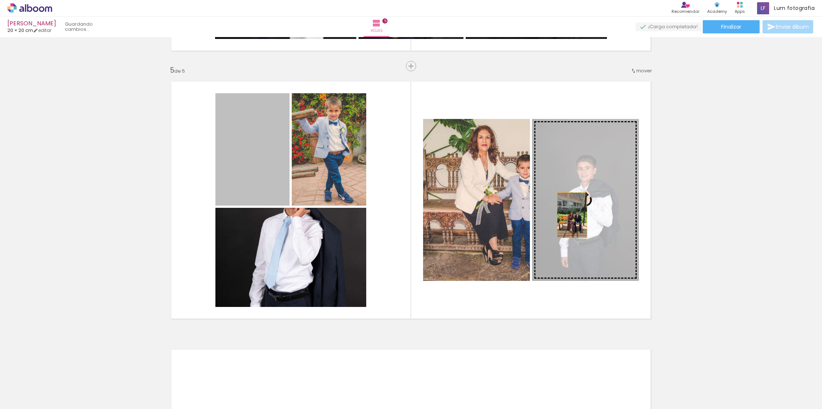
drag, startPoint x: 263, startPoint y: 168, endPoint x: 572, endPoint y: 215, distance: 312.4
click at [0, 0] on slot at bounding box center [0, 0] width 0 height 0
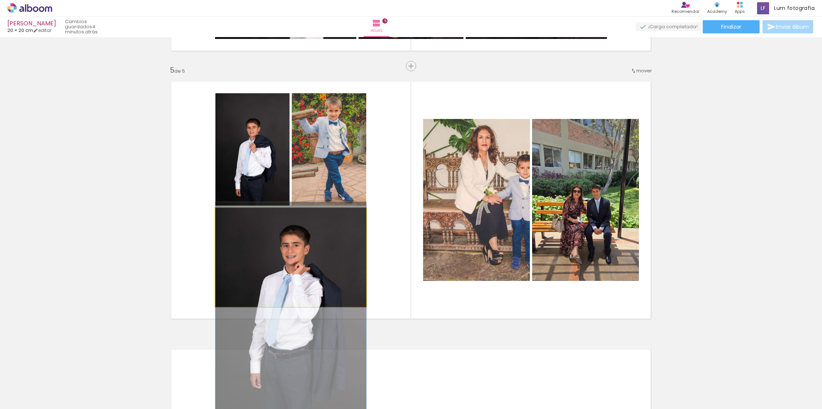
drag, startPoint x: 314, startPoint y: 229, endPoint x: 316, endPoint y: 286, distance: 57.6
click at [316, 286] on div at bounding box center [290, 315] width 151 height 226
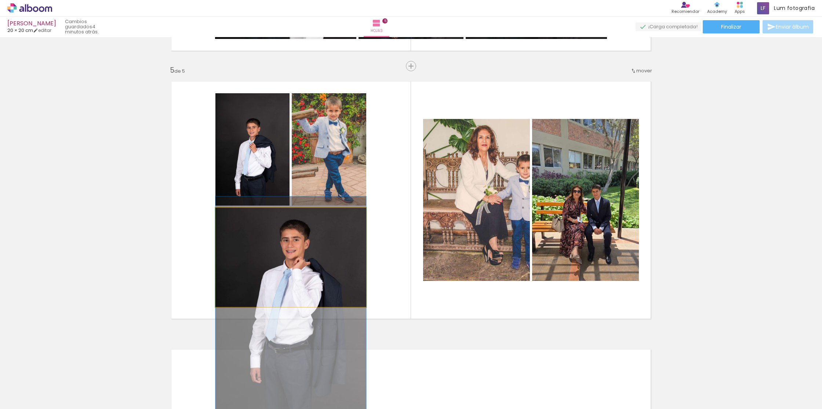
drag, startPoint x: 316, startPoint y: 286, endPoint x: 316, endPoint y: 281, distance: 5.5
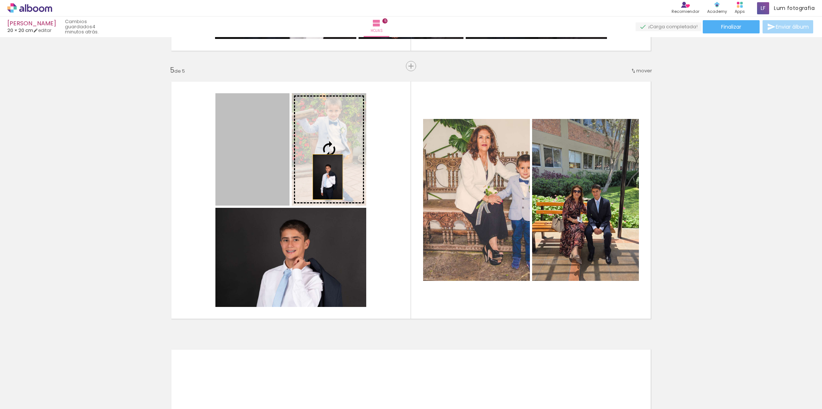
drag, startPoint x: 269, startPoint y: 175, endPoint x: 328, endPoint y: 177, distance: 58.3
click at [0, 0] on slot at bounding box center [0, 0] width 0 height 0
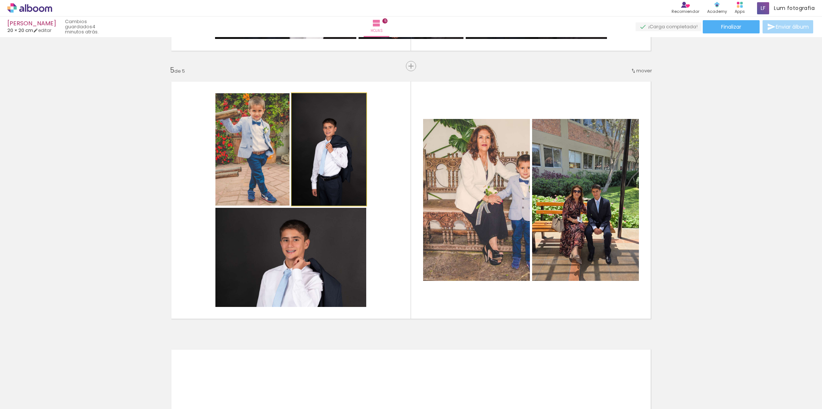
click at [341, 137] on quentale-photo at bounding box center [329, 149] width 74 height 112
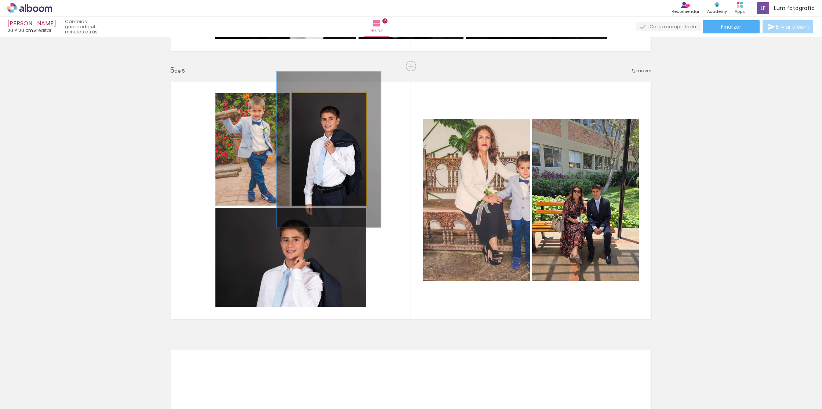
drag, startPoint x: 309, startPoint y: 101, endPoint x: 319, endPoint y: 102, distance: 10.0
type paper-slider "139"
click at [319, 102] on div at bounding box center [318, 101] width 7 height 7
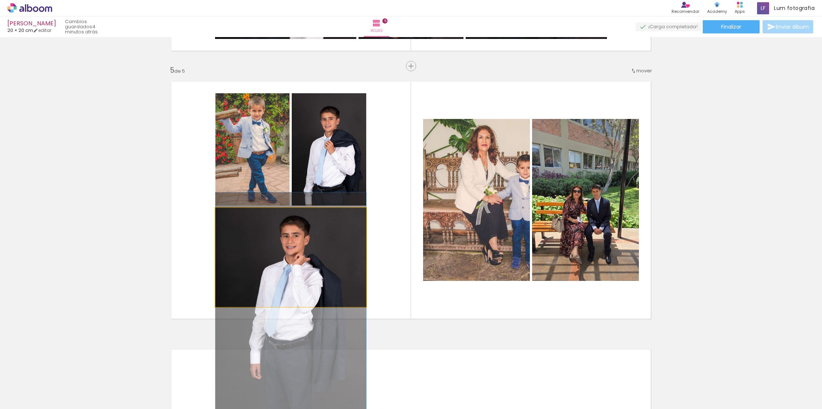
drag, startPoint x: 299, startPoint y: 262, endPoint x: 298, endPoint y: 258, distance: 4.2
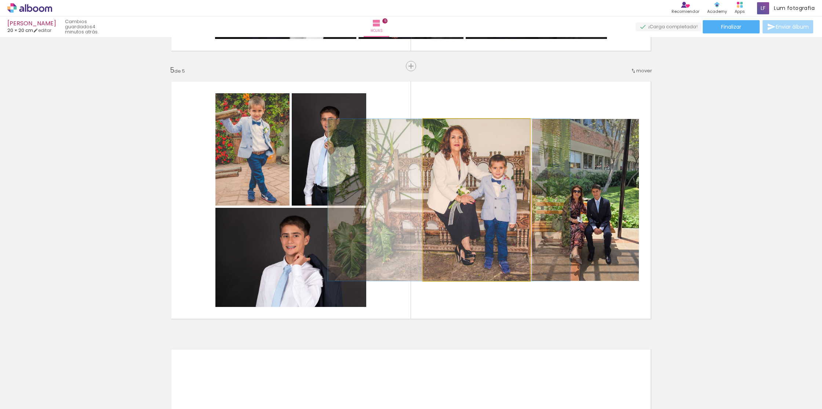
drag, startPoint x: 507, startPoint y: 194, endPoint x: 479, endPoint y: 202, distance: 28.7
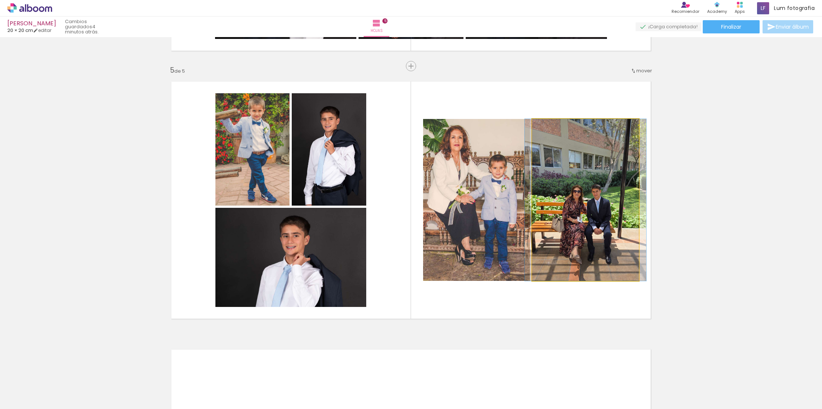
click at [598, 220] on quentale-photo at bounding box center [585, 200] width 107 height 162
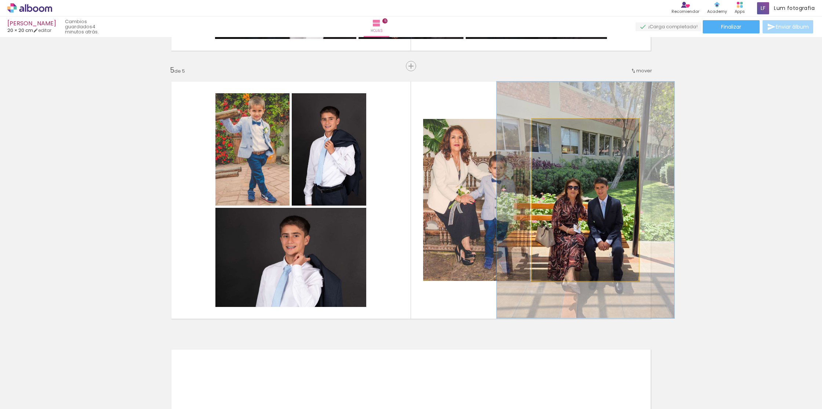
drag, startPoint x: 548, startPoint y: 125, endPoint x: 560, endPoint y: 126, distance: 11.8
type paper-slider "146"
click at [560, 126] on div at bounding box center [561, 126] width 7 height 7
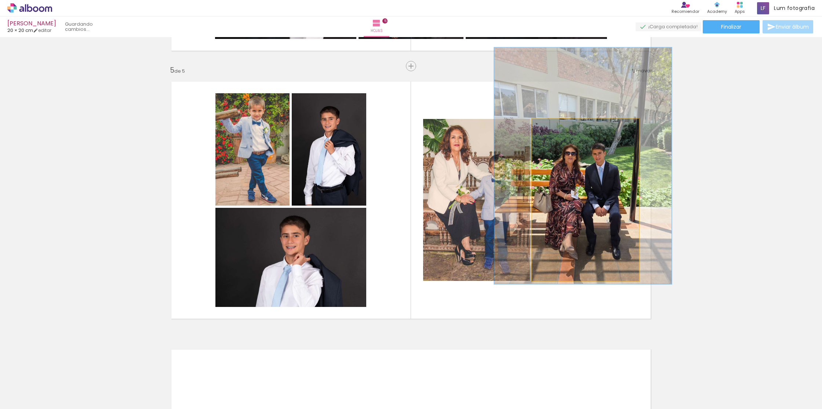
drag, startPoint x: 582, startPoint y: 216, endPoint x: 579, endPoint y: 182, distance: 34.2
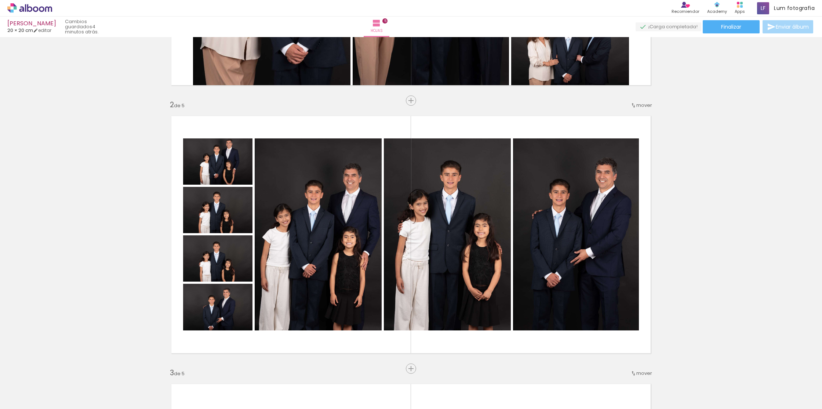
scroll to position [0, 0]
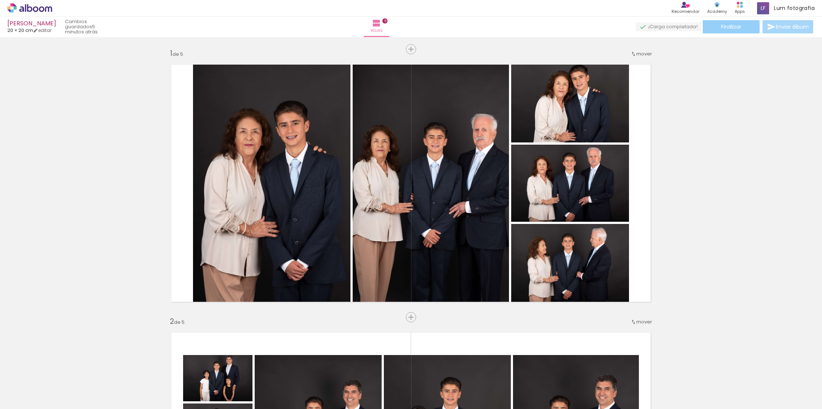
click at [727, 26] on span "Finalizar" at bounding box center [731, 26] width 20 height 5
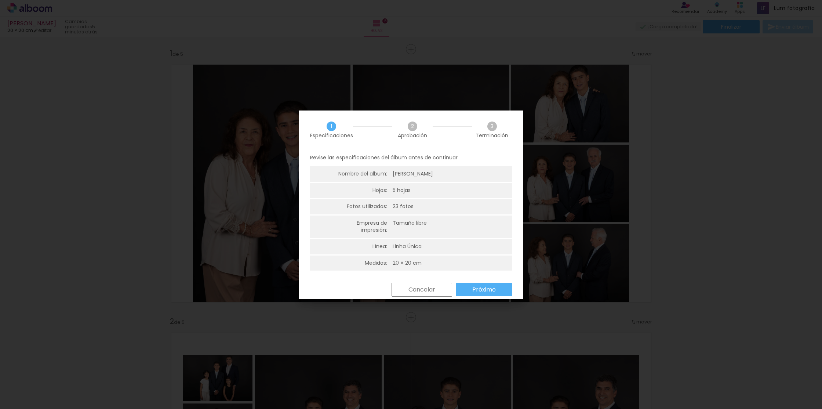
scroll to position [9, 0]
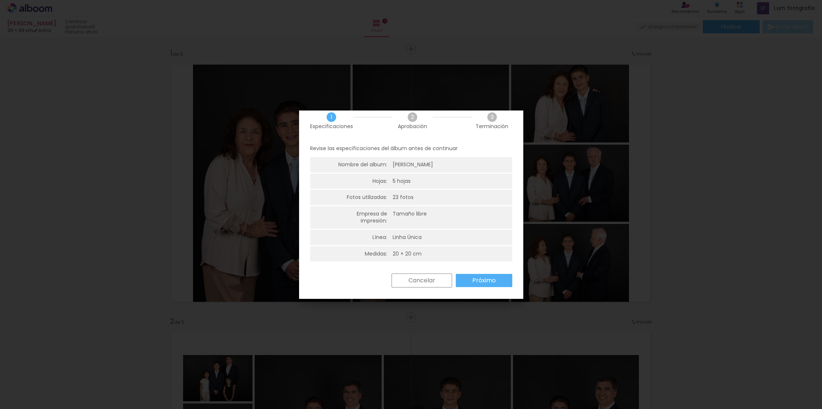
click at [0, 0] on slot "Próximo" at bounding box center [0, 0] width 0 height 0
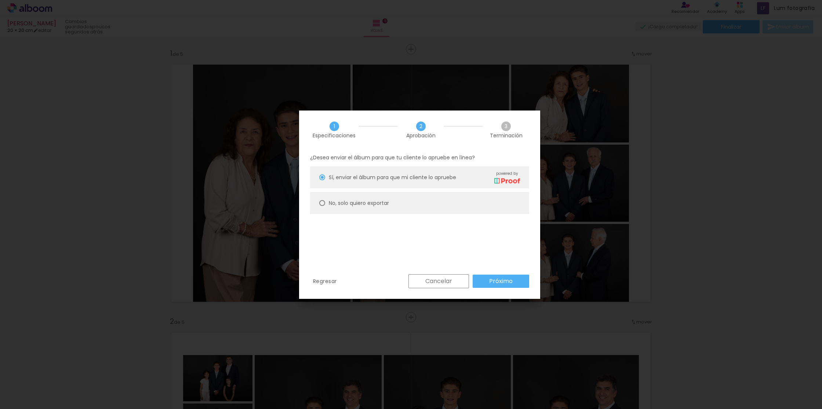
click at [0, 0] on slot "No, solo quiero exportar" at bounding box center [0, 0] width 0 height 0
type paper-radio-button "on"
click at [0, 0] on slot "Próximo" at bounding box center [0, 0] width 0 height 0
type input "Alta, 300 DPI"
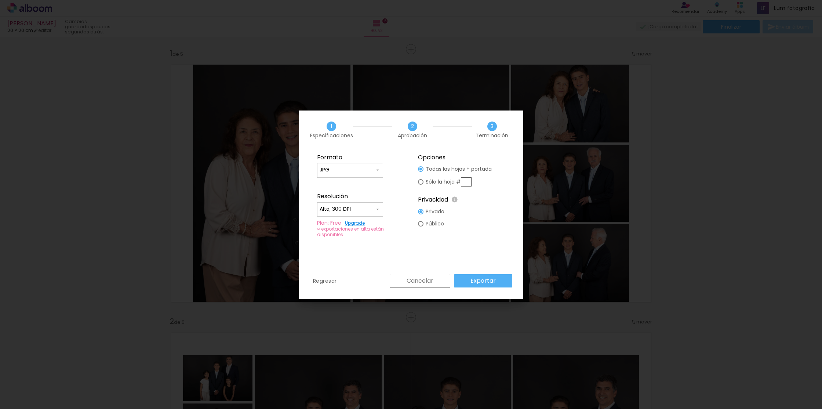
click at [505, 279] on paper-button "Exportar" at bounding box center [483, 280] width 58 height 13
